Goal: Submit feedback/report problem: Submit feedback/report problem

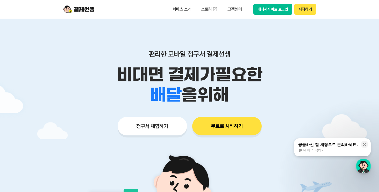
click at [335, 147] on div "궁금하신 점 채팅으로 문의하세요. 대화 시작하기" at bounding box center [327, 147] width 61 height 11
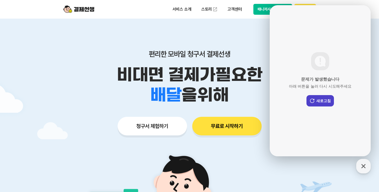
click at [320, 97] on button "새로고침" at bounding box center [319, 100] width 27 height 11
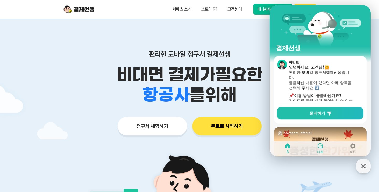
click at [319, 147] on icon at bounding box center [320, 146] width 6 height 6
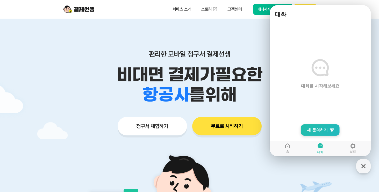
click at [319, 130] on span "새 문의하기" at bounding box center [317, 130] width 21 height 5
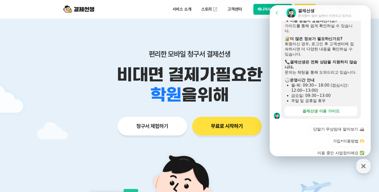
scroll to position [146, 0]
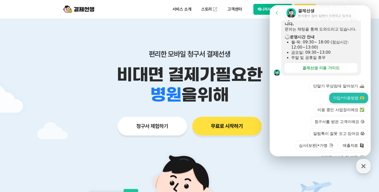
click at [329, 93] on button "가입•이용방법 🫶" at bounding box center [348, 98] width 39 height 10
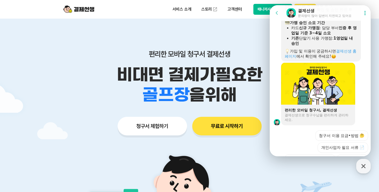
scroll to position [350, 0]
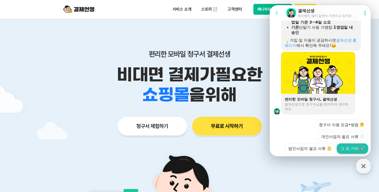
click at [351, 144] on button "그 외 기타 🎸" at bounding box center [351, 149] width 31 height 10
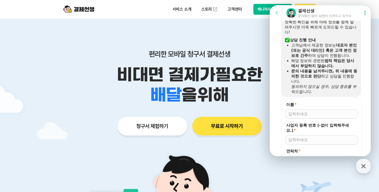
scroll to position [475, 0]
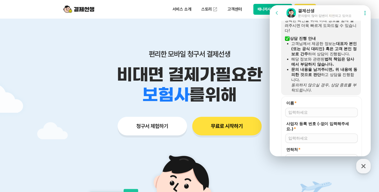
click at [304, 110] on input "이름 *" at bounding box center [321, 112] width 66 height 5
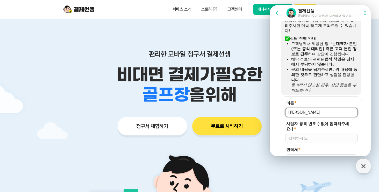
type input "[PERSON_NAME]"
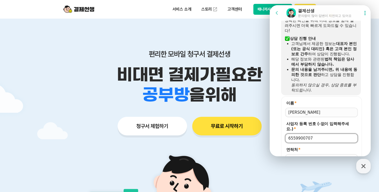
type input "6559900707"
click at [315, 157] on input "연락처 *" at bounding box center [332, 159] width 44 height 5
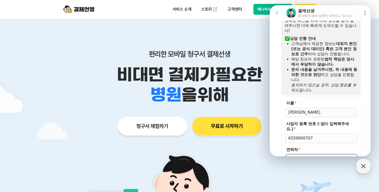
type input "[PHONE_NUMBER]"
click at [324, 168] on button "저장" at bounding box center [321, 172] width 72 height 9
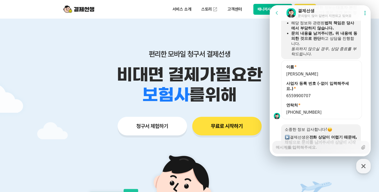
scroll to position [511, 0]
click at [305, 147] on textarea "Messenger Input Textarea" at bounding box center [317, 145] width 82 height 9
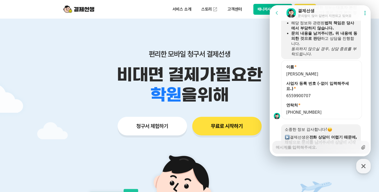
type textarea "x"
click at [362, 147] on icon at bounding box center [362, 147] width 5 height 5
click at [276, 147] on input "Upload file" at bounding box center [275, 147] width 0 height 0
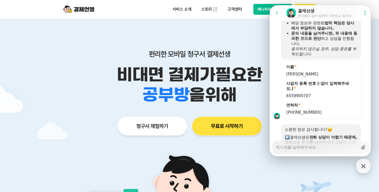
type input "C:\fakepath\결제선생-청구서발송양식v4 (2).xlsx"
type textarea "x"
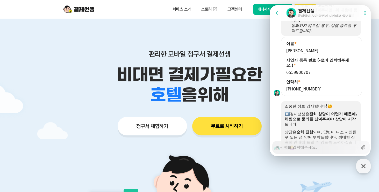
click at [309, 148] on textarea "Messenger Input Textarea" at bounding box center [317, 145] width 82 height 9
type textarea "x"
type textarea "ㅇ"
type textarea "x"
type textarea "이"
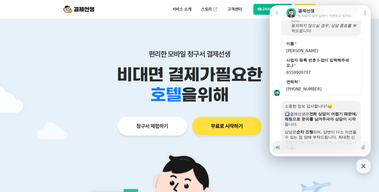
type textarea "x"
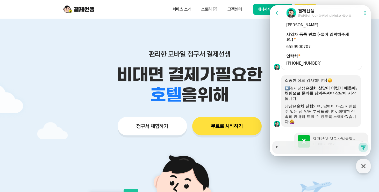
type textarea "이"
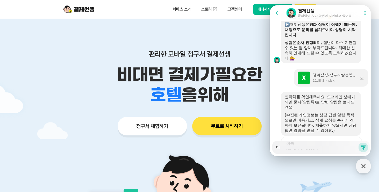
type textarea "x"
type textarea "이 ㅌ"
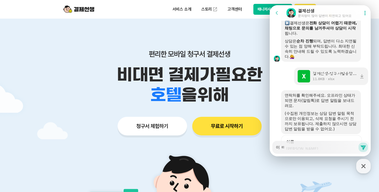
type textarea "x"
type textarea "이 타"
type textarea "x"
type textarea "이 ㅌ"
type textarea "x"
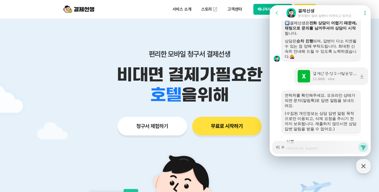
type textarea "이"
type textarea "x"
type textarea "이 ㅍ"
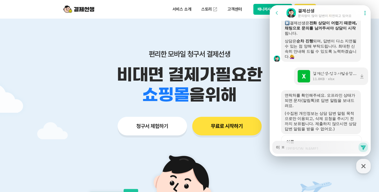
type textarea "x"
type textarea "이 파"
type textarea "x"
type textarea "이 팡"
type textarea "x"
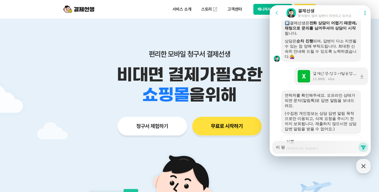
type textarea "이 파이"
type textarea "x"
type textarea "이 파일"
type textarea "x"
type textarea "이 파일ㅇ"
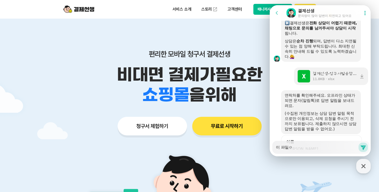
type textarea "x"
type textarea "이 파일이"
type textarea "x"
type textarea "이 파일이 ㅇ"
type textarea "x"
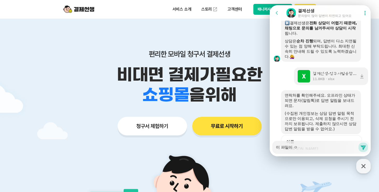
type textarea "이 파일이 아"
type textarea "x"
type textarea "이 파일이 안"
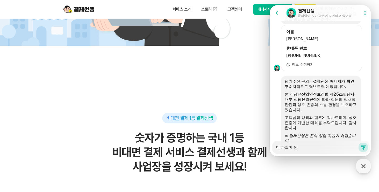
scroll to position [737, 0]
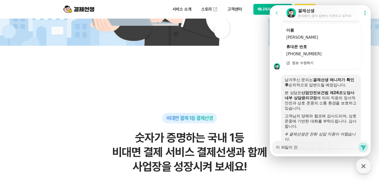
click at [302, 148] on textarea "이 파일이 안" at bounding box center [317, 145] width 82 height 9
type textarea "x"
type textarea "이 파일이 안ㅇ"
type textarea "x"
type textarea "이 파일이 안오"
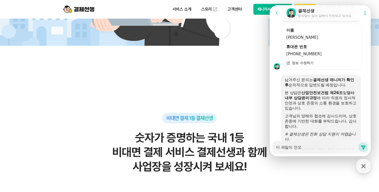
type textarea "x"
type textarea "이 파일이 안올"
type textarea "x"
type textarea "이 파일이 안올ㄹ"
type textarea "x"
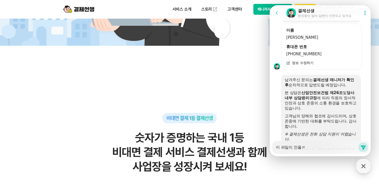
type textarea "이 파일이 안올라"
type textarea "x"
type textarea "이 파일이 안올락"
type textarea "x"
type textarea "이 파일이 안올라가"
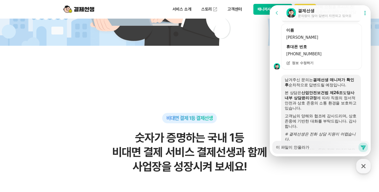
type textarea "x"
type textarea "이 파일이 안올라간"
type textarea "x"
type textarea "이 파일이 안올라가느"
type textarea "x"
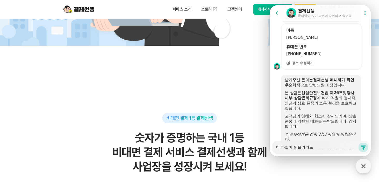
type textarea "이 파일이 안올라가는"
type textarea "x"
type textarea "이 파일이 안올라가는ㄷ"
type textarea "x"
type textarea "이 파일이 안올라가는데"
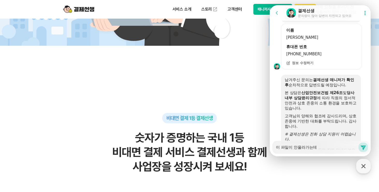
type textarea "x"
type textarea "이 파일이 안올라가는ㄷ"
type textarea "x"
type textarea "이 파일이 안올라가는"
type textarea "x"
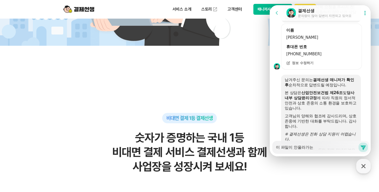
type textarea "이 파일이 안올라가"
type textarea "x"
type textarea "이 파일이 안올라"
type textarea "x"
type textarea "이 파일이 안올"
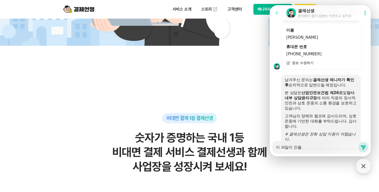
type textarea "x"
type textarea "이 파일이 안"
type textarea "x"
type textarea "이 파일이"
type textarea "x"
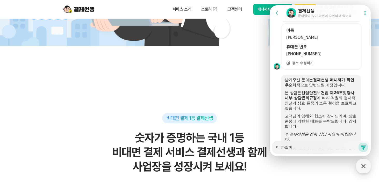
type textarea "이 파일이"
type textarea "x"
type textarea "이 파일"
type textarea "x"
type textarea "이 파일ㄹ"
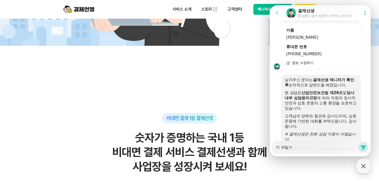
type textarea "x"
type textarea "이 파일로"
type textarea "x"
type textarea "이 파일로"
click at [302, 147] on textarea "이 파일로" at bounding box center [317, 145] width 82 height 9
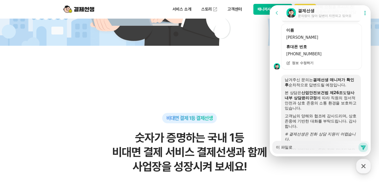
type textarea "x"
type textarea "이 파일로 ㅇ"
type textarea "x"
type textarea "이 파일로 에"
type textarea "x"
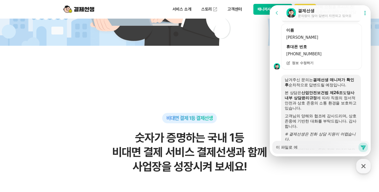
type textarea "이 파일로 엑"
type textarea "x"
type textarea "이 파일로 엓"
type textarea "x"
type textarea "이 파일로 엑세"
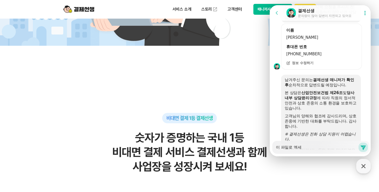
type textarea "x"
type textarea "이 파일로 엑셀"
type textarea "x"
type textarea "이 파일로 엑셀"
type textarea "x"
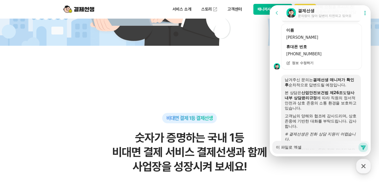
type textarea "이 파일로 엑셀 ㄱ"
type textarea "x"
type textarea "이 파일로 엑셀 가"
type textarea "x"
type textarea "이 파일로 엑셀 갖"
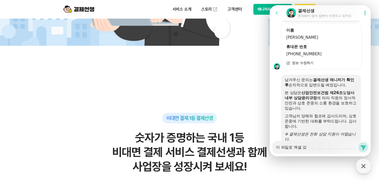
type textarea "x"
type textarea "이 파일로 엑셀 가져"
type textarea "x"
type textarea "이 파일로 엑셀 가졍"
type textarea "x"
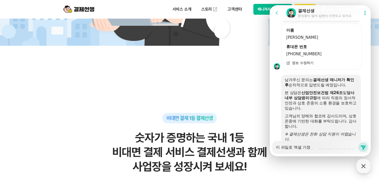
type textarea "이 파일로 엑셀 가져오"
type textarea "x"
type textarea "이 파일로 엑셀 가져옥"
type textarea "x"
type textarea "이 파일로 엑셀 가져오기"
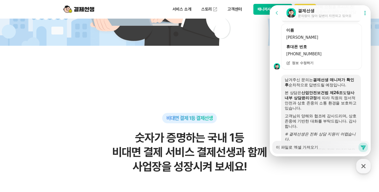
type textarea "x"
type textarea "이 파일로 엑셀 가져오길"
type textarea "x"
type textarea "이 파일로 엑셀 가져오기르"
type textarea "x"
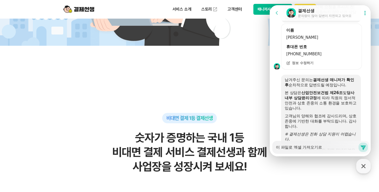
type textarea "이 파일로 엑셀 가져오기를"
type textarea "x"
type textarea "이 파일로 엑셀 가져오기를"
type textarea "x"
type textarea "이 파일로 엑셀 가져오기를 ㅇ"
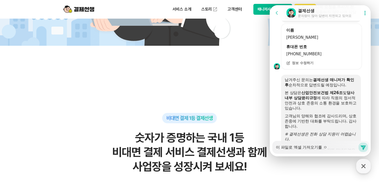
type textarea "x"
type textarea "이 파일로 엑셀 가져오기를 아"
type textarea "x"
type textarea "이 파일로 엑셀 가져오기를 안"
type textarea "x"
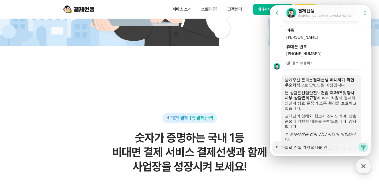
type textarea "이 파일로 엑셀 가져오기를 아"
type textarea "x"
type textarea "이 파일로 엑셀 가져오기를 ㅇ"
type textarea "x"
type textarea "이 파일로 엑셀 가져오기를"
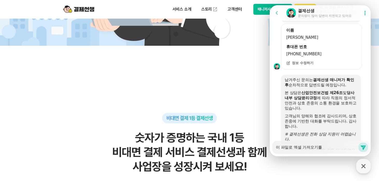
type textarea "x"
type textarea "이 파일로 엑셀 가져오기를 ㅎ"
type textarea "x"
type textarea "이 파일로 엑셀 가져오기를 하"
type textarea "x"
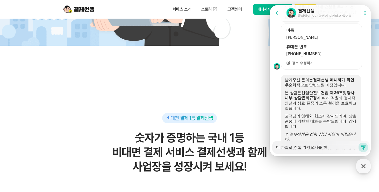
type textarea "이 파일로 엑셀 가져오기를 하느"
type textarea "x"
type textarea "이 파일로 엑셀 가져오기를 하는"
type textarea "x"
type textarea "이 파일로 엑셀 가져오기를 하는ㄷ"
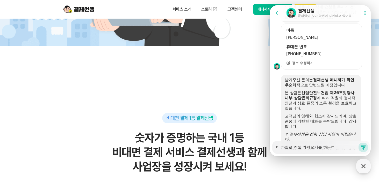
type textarea "x"
type textarea "이 파일로 엑셀 가져오기를 하는데"
type textarea "x"
type textarea "이 파일로 엑셀 가져오기를 하는데"
type textarea "x"
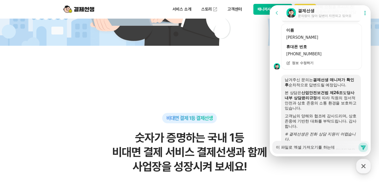
type textarea "이 파일로 엑셀 가져오기를 하는데 ㅇ"
type textarea "x"
type textarea "이 파일로 엑셀 가져오기를 하는데 아"
type textarea "x"
type textarea "이 파일로 엑셀 가져오기를 하는데 알"
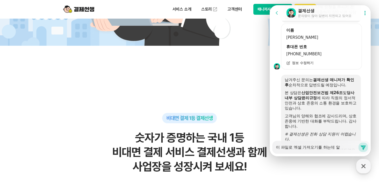
type textarea "x"
type textarea "이 파일로 엑셀 가져오기를 하는데 알ㄹ"
type textarea "x"
type textarea "이 파일로 엑셀 가져오기를 하는데 알로"
type textarea "x"
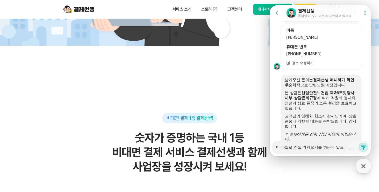
type textarea "이 파일로 엑셀 가져오기를 하는데 알롤"
type textarea "x"
type textarea "이 파일로 엑셀 가져오기를 하는데 알로"
type textarea "x"
type textarea "이 파일로 엑셀 가져오기를 하는데 알ㄹ"
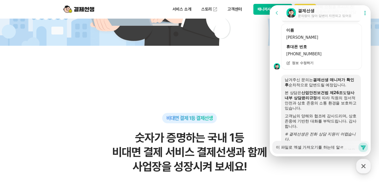
type textarea "x"
type textarea "이 파일로 엑셀 가져오기를 하는데 알"
type textarea "x"
type textarea "이 파일로 엑셀 가져오기를 하는데"
type textarea "x"
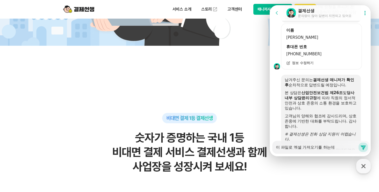
type textarea "이 파일로 엑셀 가져오기를 하는데 ㅇ"
type textarea "x"
type textarea "이 파일로 엑셀 가져오기를 하는데 아"
type textarea "x"
type textarea "이 파일로 엑셀 가져오기를 하는데 안"
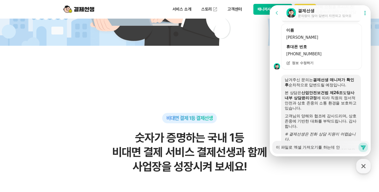
type textarea "x"
type textarea "이 파일로 엑셀 가져오기를 하는데 안ㅇ"
type textarea "x"
type textarea "이 파일로 엑셀 가져오기를 하는데 안오"
type textarea "x"
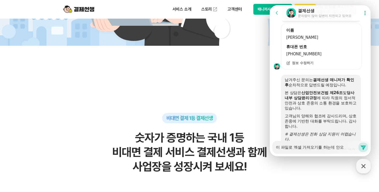
type textarea "이 파일로 엑셀 가져오기를 하는데 안올"
type textarea "x"
type textarea "이 파일로 엑셀 가져오기를 하는데 안올ㄹ"
type textarea "x"
type textarea "이 파일로 엑셀 가져오기를 하는데 안올라"
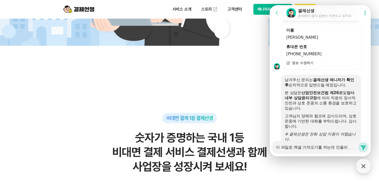
type textarea "x"
type textarea "이 파일로 엑셀 가져오기를 하는데 안올락"
type textarea "x"
type textarea "이 파일로 엑셀 가져오기를 하는데 안올라가"
type textarea "x"
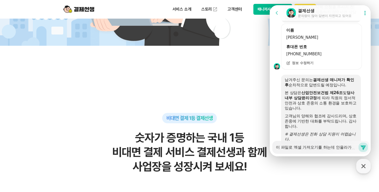
type textarea "이 파일로 엑셀 가져오기를 하는데 안올라강"
type textarea "x"
type textarea "이 파일로 엑셀 가져오기를 하는데 안올라가요"
type textarea "x"
type textarea "이 파일로 엑셀 가져오기를 하는데 안올라가요!"
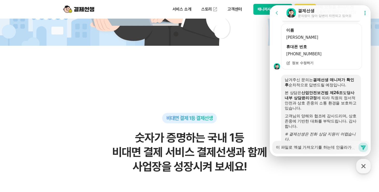
type textarea "x"
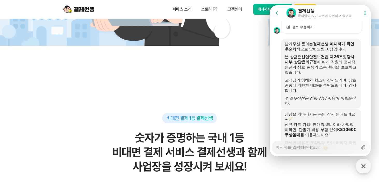
scroll to position [774, 0]
click at [296, 150] on textarea "Messenger Input Textarea" at bounding box center [317, 145] width 82 height 9
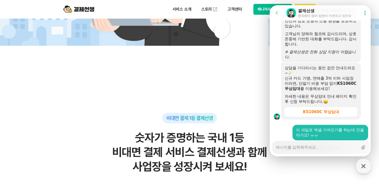
scroll to position [820, 0]
click at [309, 147] on textarea "Messenger Input Textarea" at bounding box center [317, 145] width 82 height 9
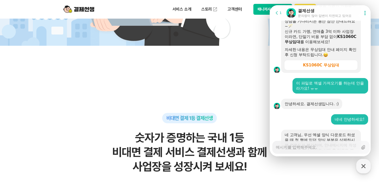
scroll to position [867, 0]
click at [298, 146] on textarea "Messenger Input Textarea" at bounding box center [317, 145] width 82 height 9
paste textarea "📢 1l ipsum dol si 💃🕺 🔔 am co ad el se do: 8e 45t(i) ut la et do m al en a: 01m …"
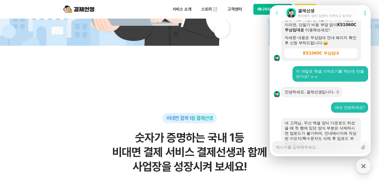
scroll to position [878, 0]
click at [313, 150] on div "Download file" at bounding box center [318, 157] width 74 height 14
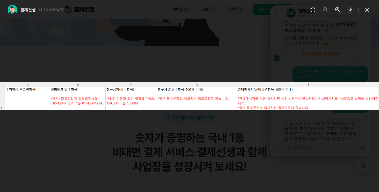
click at [215, 124] on div at bounding box center [189, 96] width 379 height 192
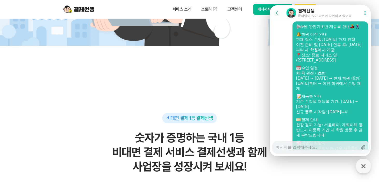
scroll to position [1084, 0]
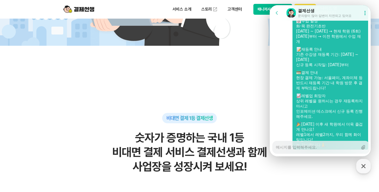
scroll to position [1110, 0]
click at [297, 150] on div "Messenger Input Textarea" at bounding box center [317, 147] width 82 height 12
click at [297, 149] on textarea "Messenger Input Textarea" at bounding box center [317, 145] width 82 height 9
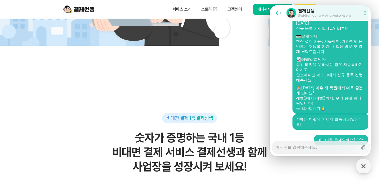
scroll to position [1146, 0]
click at [365, 169] on icon "button" at bounding box center [362, 166] width 9 height 9
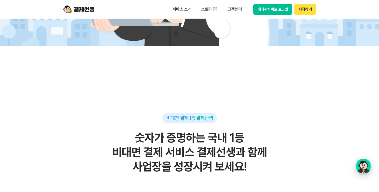
click at [362, 168] on div "button" at bounding box center [363, 166] width 14 height 14
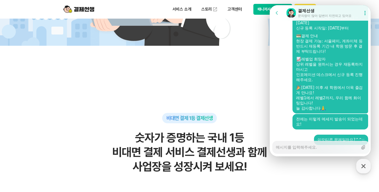
click at [313, 150] on div "Messenger Input Textarea" at bounding box center [317, 147] width 82 height 12
click at [361, 148] on icon at bounding box center [363, 147] width 4 height 4
click at [276, 148] on input "Upload file" at bounding box center [275, 147] width 0 height 0
click at [306, 149] on textarea "Messenger Input Textarea" at bounding box center [317, 145] width 82 height 9
click at [360, 148] on icon at bounding box center [362, 147] width 5 height 5
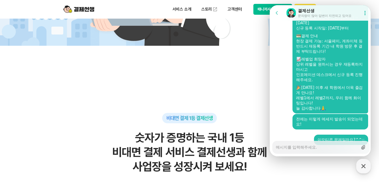
click at [276, 148] on input "Upload file" at bounding box center [275, 147] width 0 height 0
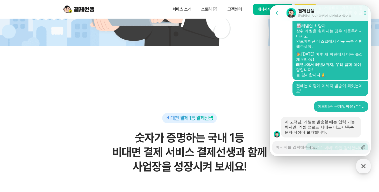
scroll to position [1180, 0]
click at [312, 147] on textarea "Messenger Input Textarea" at bounding box center [317, 145] width 82 height 9
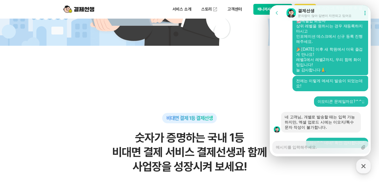
scroll to position [1196, 0]
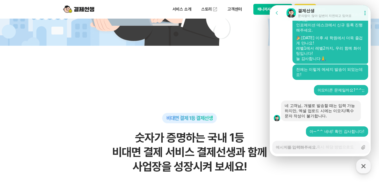
click at [296, 150] on textarea "Messenger Input Textarea" at bounding box center [317, 145] width 82 height 9
click at [295, 146] on textarea "ㅠ" at bounding box center [317, 145] width 82 height 9
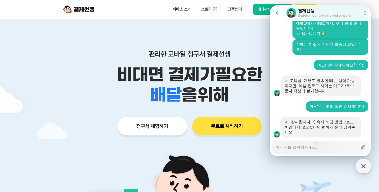
scroll to position [1222, 0]
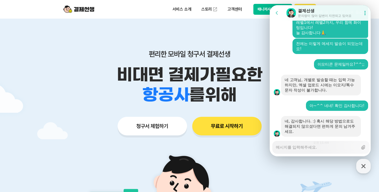
click at [299, 147] on textarea "Messenger Input Textarea" at bounding box center [317, 145] width 82 height 9
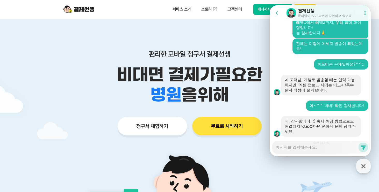
scroll to position [1237, 0]
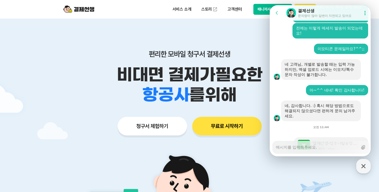
click at [240, 33] on div "편리한 모바일 청구서 결제선생 비대면 결제가 필요한 학원 공부방 호텔 쇼핑몰 병원 배달 보험사 항공사 골프장 를 위해 청구서 체험하기 무료로 …" at bounding box center [189, 83] width 265 height 128
click at [290, 152] on div "Messenger Input Textarea" at bounding box center [317, 147] width 82 height 12
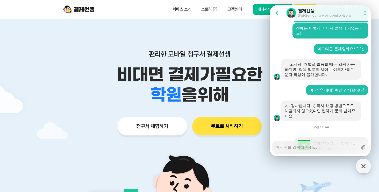
click at [290, 149] on textarea "Messenger Input Textarea" at bounding box center [317, 145] width 82 height 9
click at [290, 148] on textarea "Messenger Input Textarea" at bounding box center [317, 145] width 82 height 9
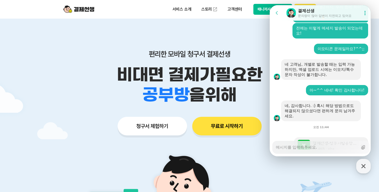
click at [262, 103] on div "학원 공부방 호텔 쇼핑몰 병원 배달 보험사 항공사 골프장 을 위해" at bounding box center [189, 95] width 265 height 20
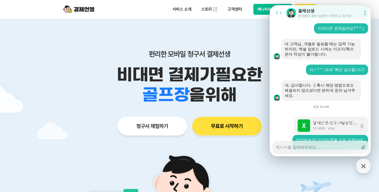
scroll to position [1258, 0]
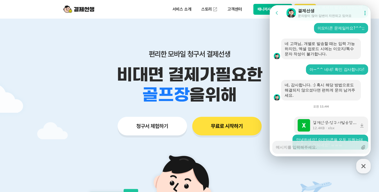
click at [306, 149] on textarea "Messenger Input Textarea" at bounding box center [317, 145] width 82 height 9
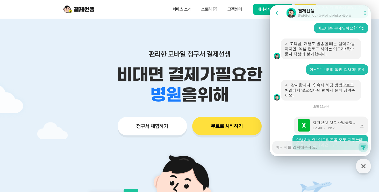
scroll to position [1279, 0]
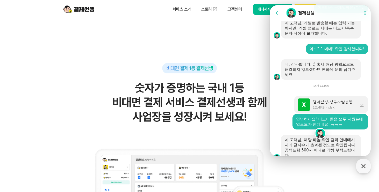
scroll to position [326, 0]
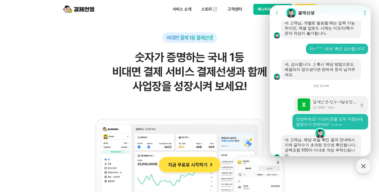
click at [294, 184] on div "네, 감사합니다. :) 혹시 안내메시지 수정 후에도 업로드가 원활하지 않다면 말씀 부탁드립니다." at bounding box center [320, 192] width 72 height 16
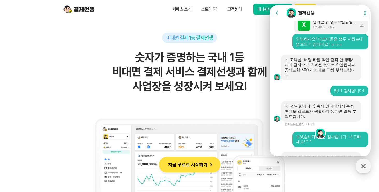
scroll to position [1404, 0]
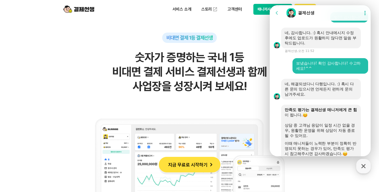
scroll to position [1382, 0]
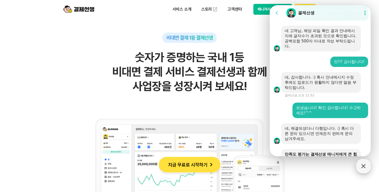
click at [367, 169] on icon "button" at bounding box center [362, 166] width 9 height 9
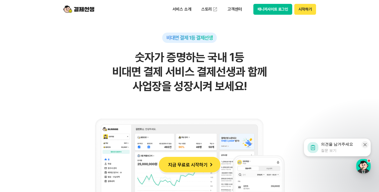
scroll to position [1480, 0]
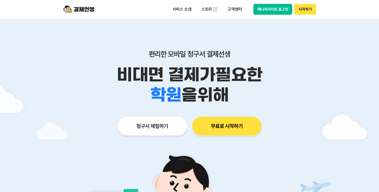
click at [280, 8] on button "매니저사이트 로그인" at bounding box center [272, 9] width 39 height 11
